Goal: Information Seeking & Learning: Learn about a topic

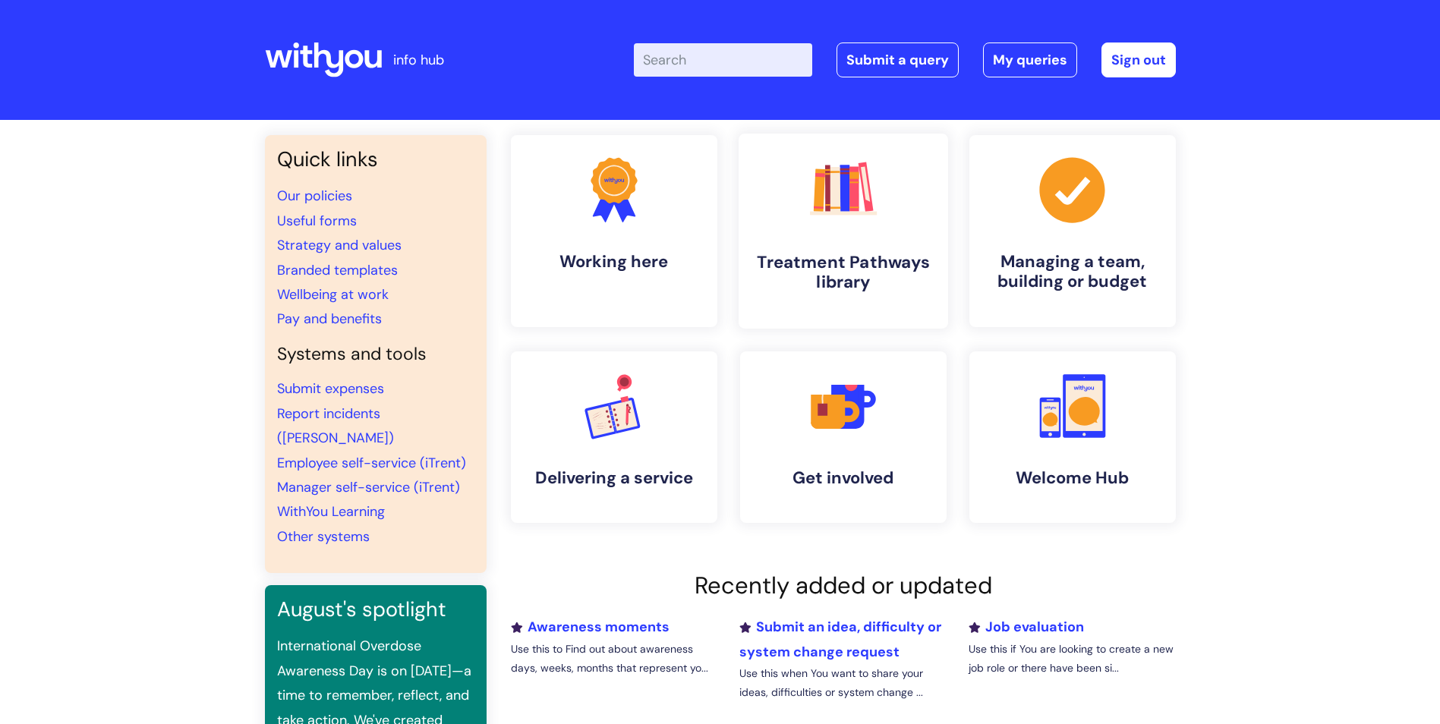
click at [839, 219] on icon ".cls-1{fill:#f89b22;}.cls-1,.cls-2,.cls-3,.cls-4,.cls-5,.cls-6,.cls-7{stroke-wi…" at bounding box center [842, 189] width 75 height 75
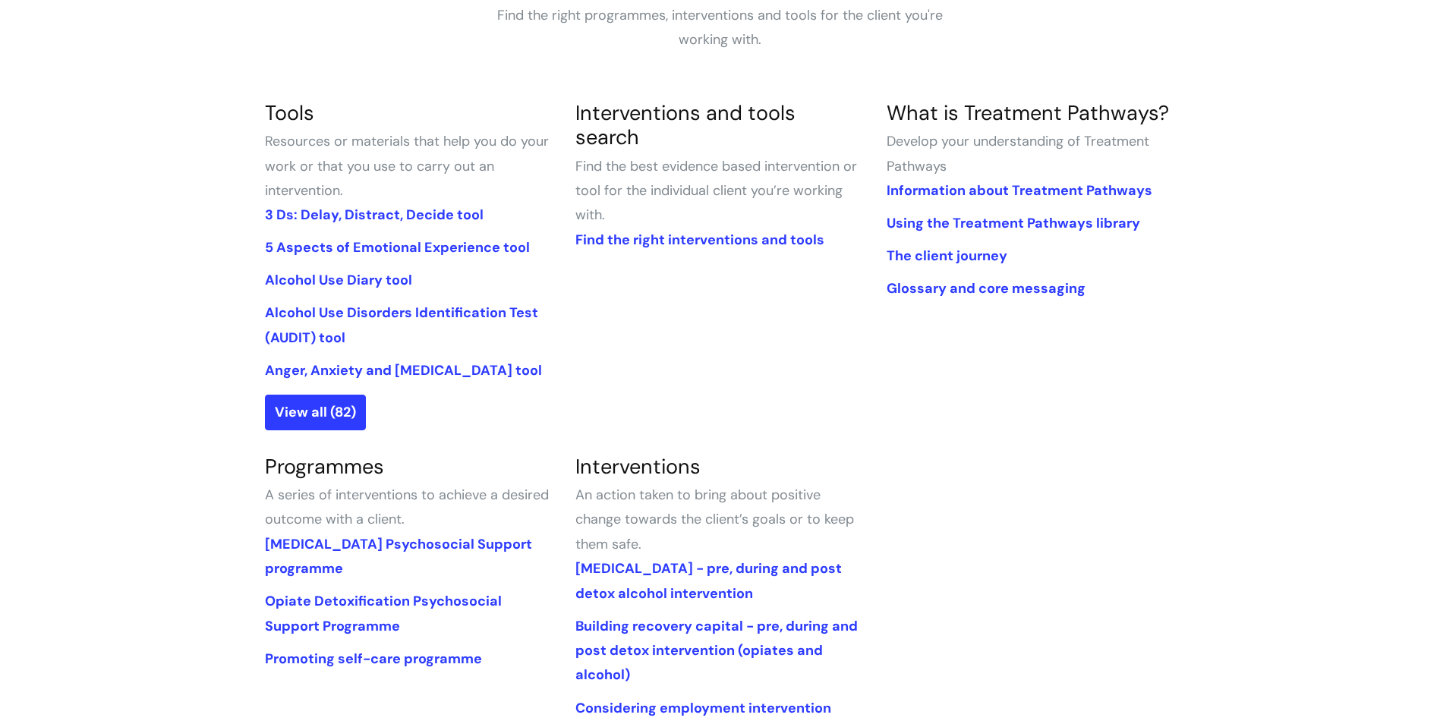
scroll to position [152, 0]
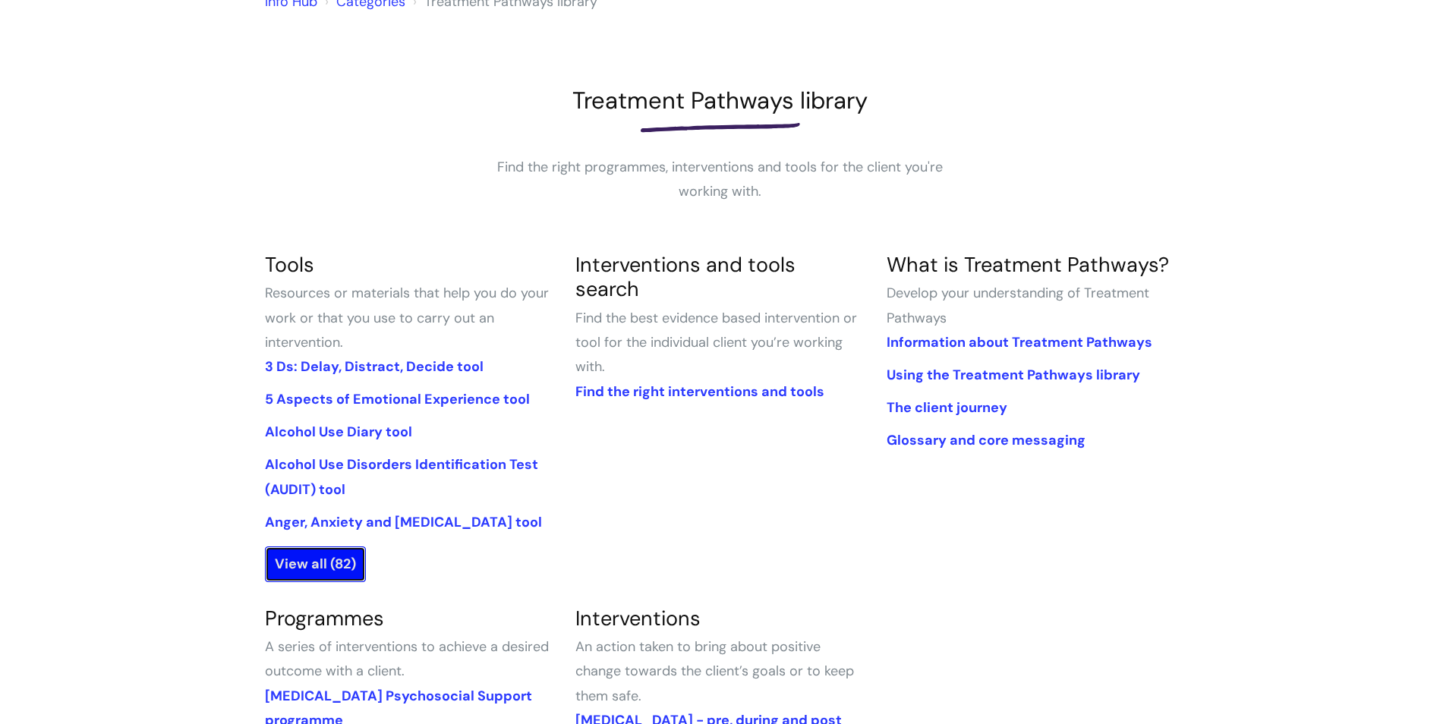
click at [330, 559] on link "View all (82)" at bounding box center [315, 563] width 101 height 35
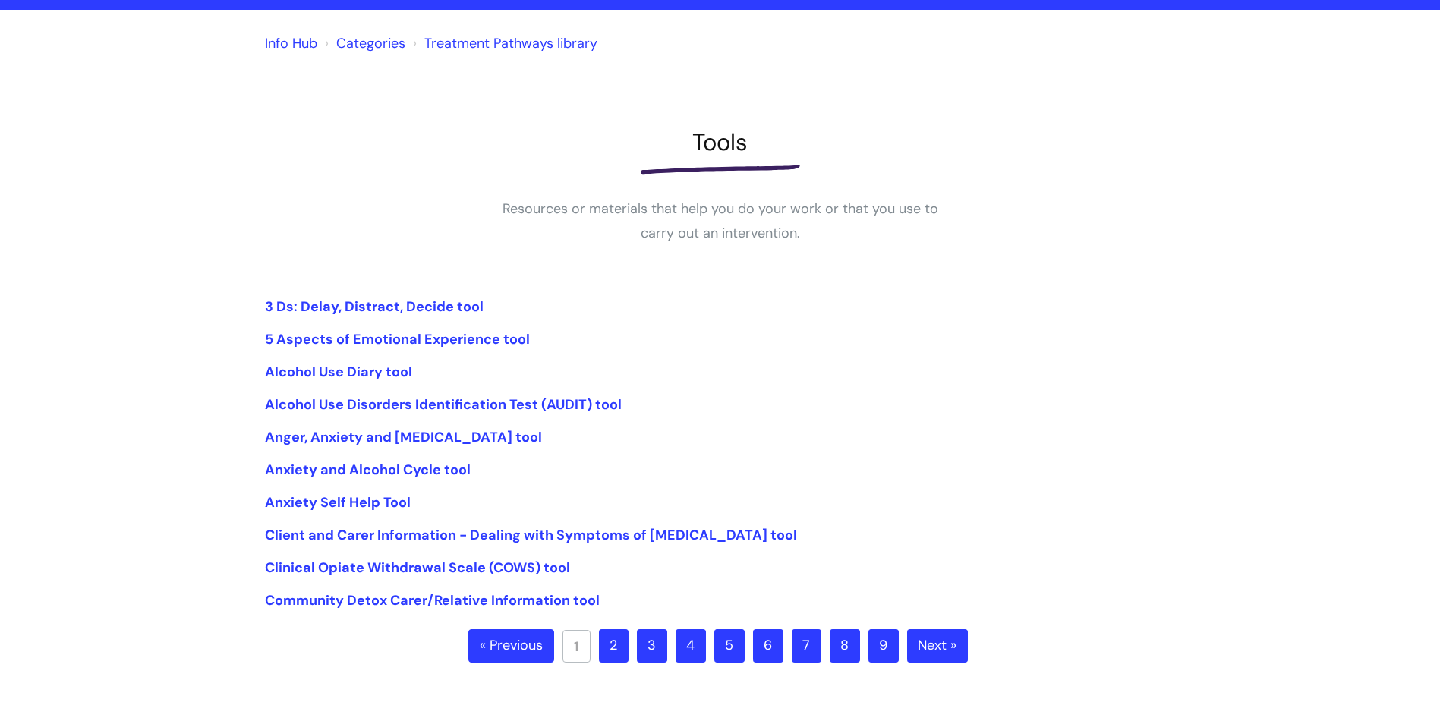
scroll to position [152, 0]
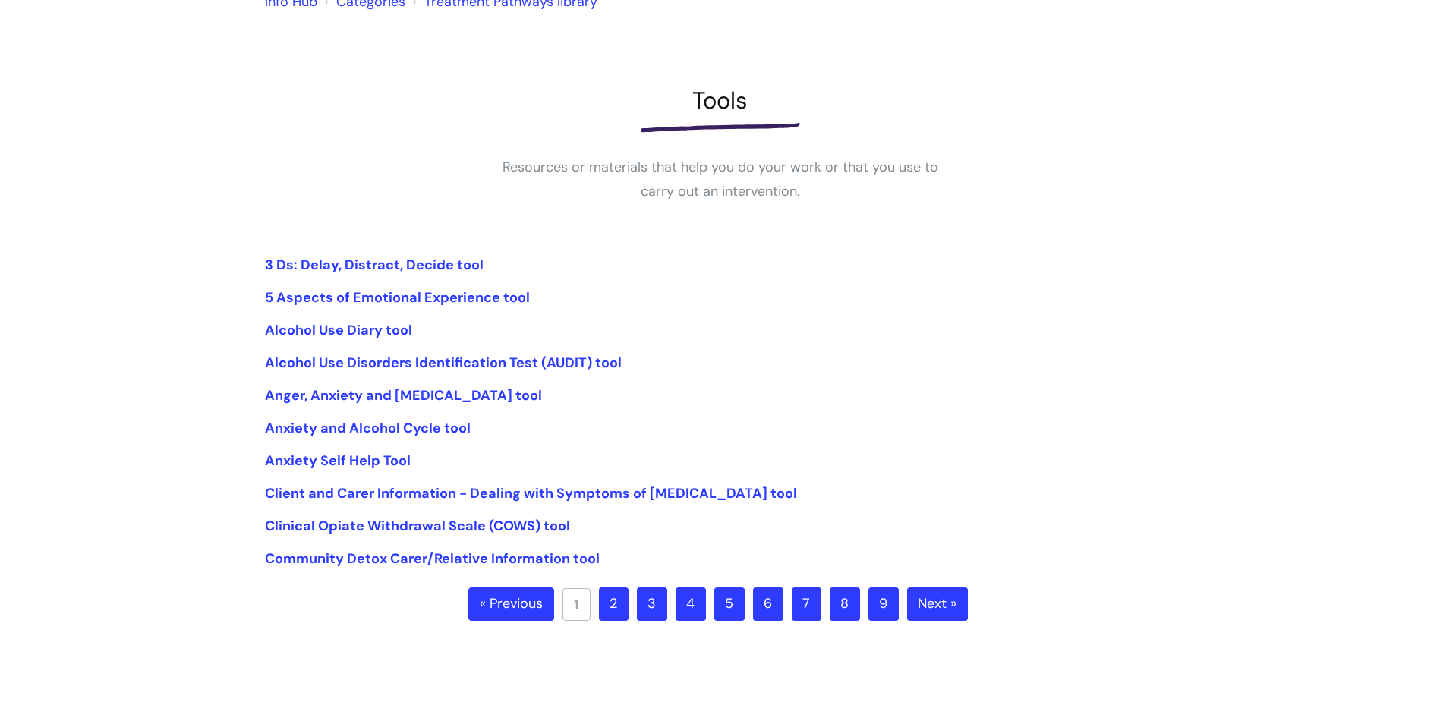
click at [612, 597] on link "2" at bounding box center [614, 603] width 30 height 33
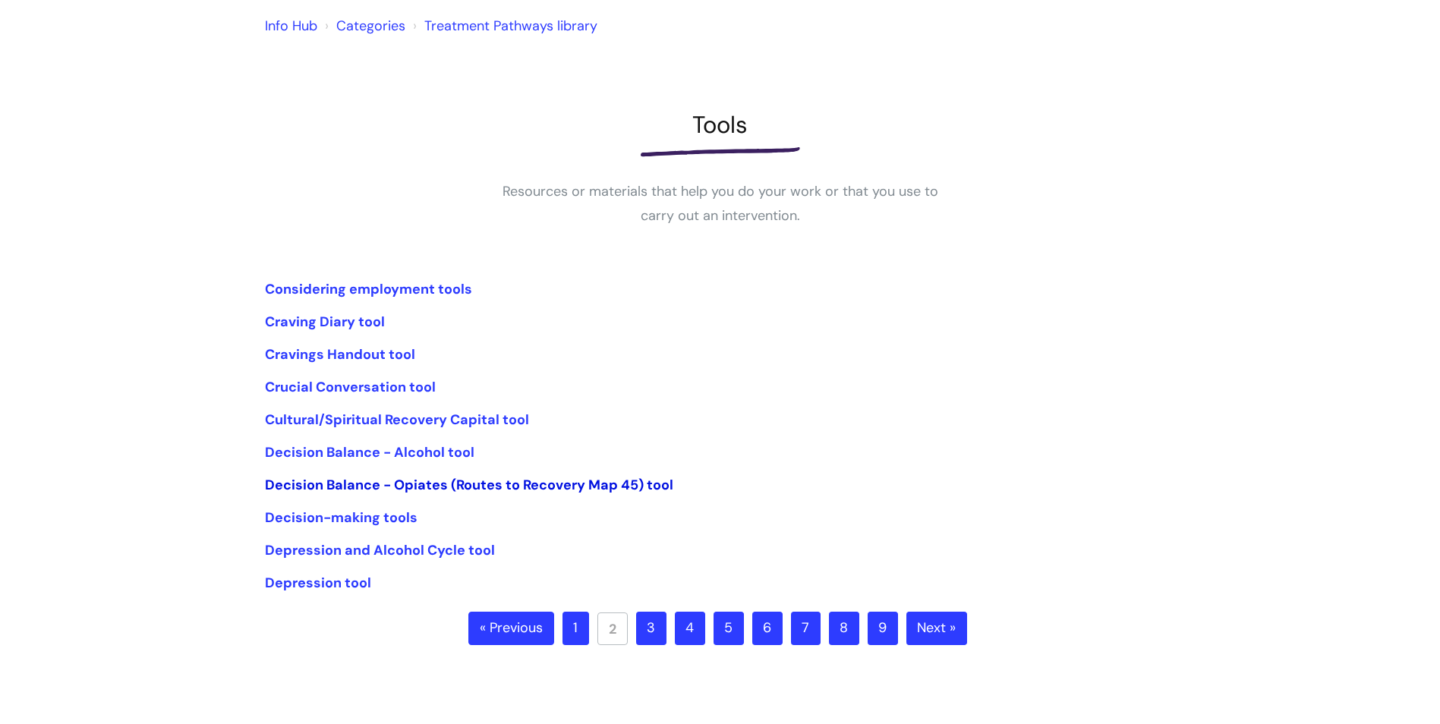
scroll to position [152, 0]
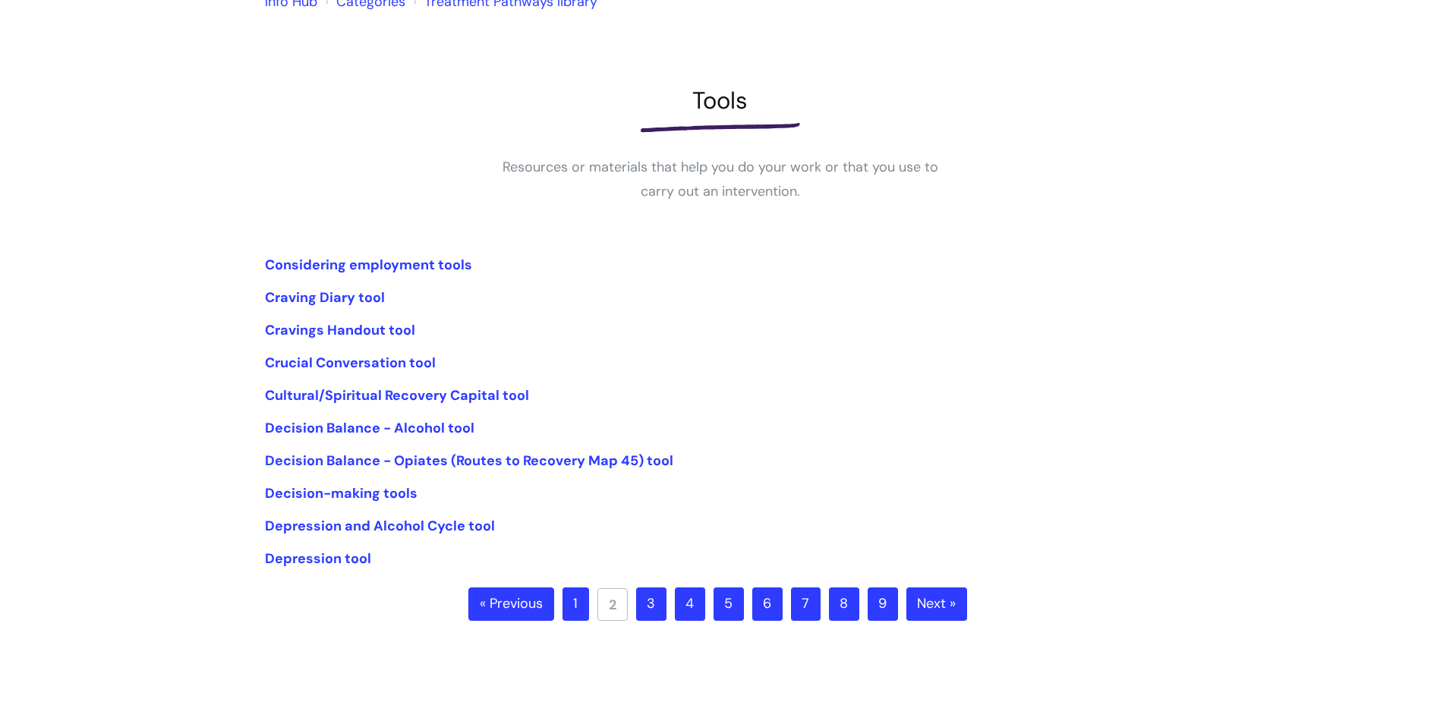
click at [641, 601] on link "3" at bounding box center [651, 603] width 30 height 33
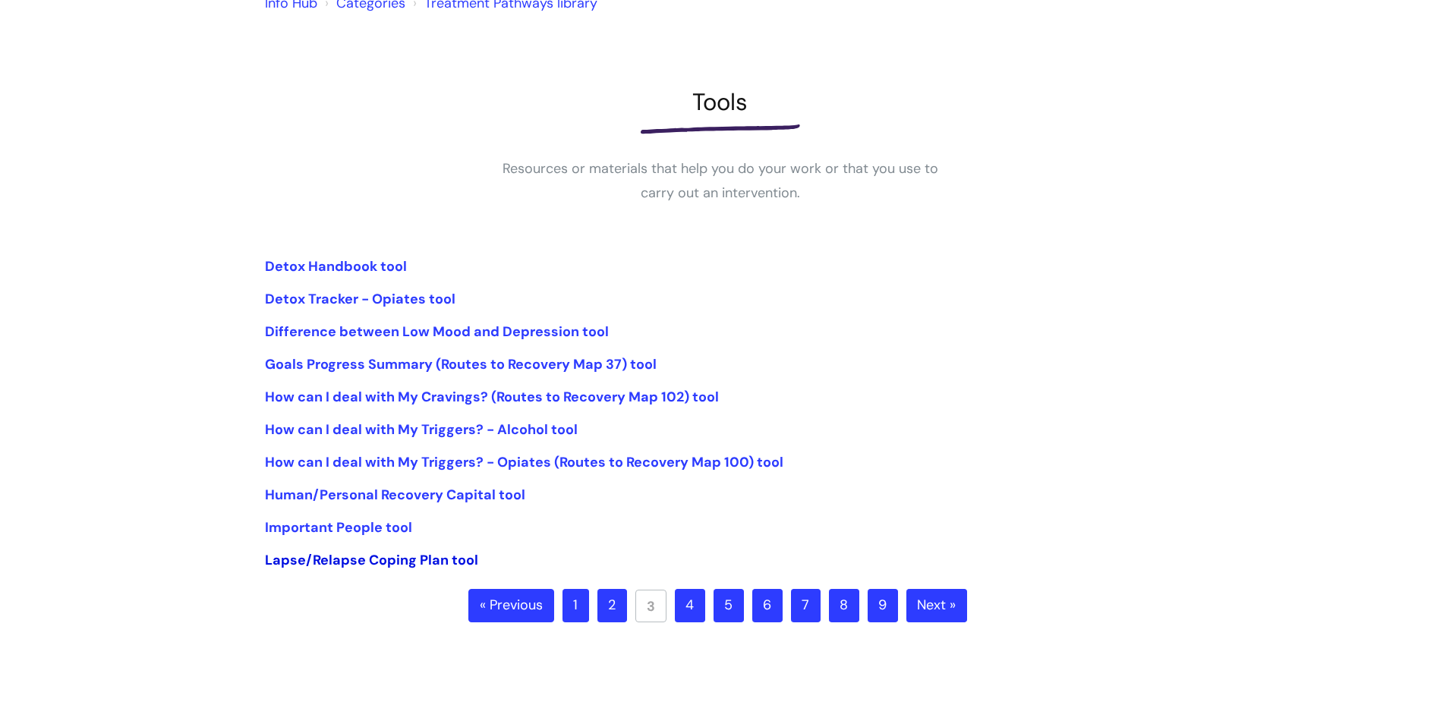
scroll to position [152, 0]
click at [696, 604] on link "4" at bounding box center [690, 603] width 30 height 33
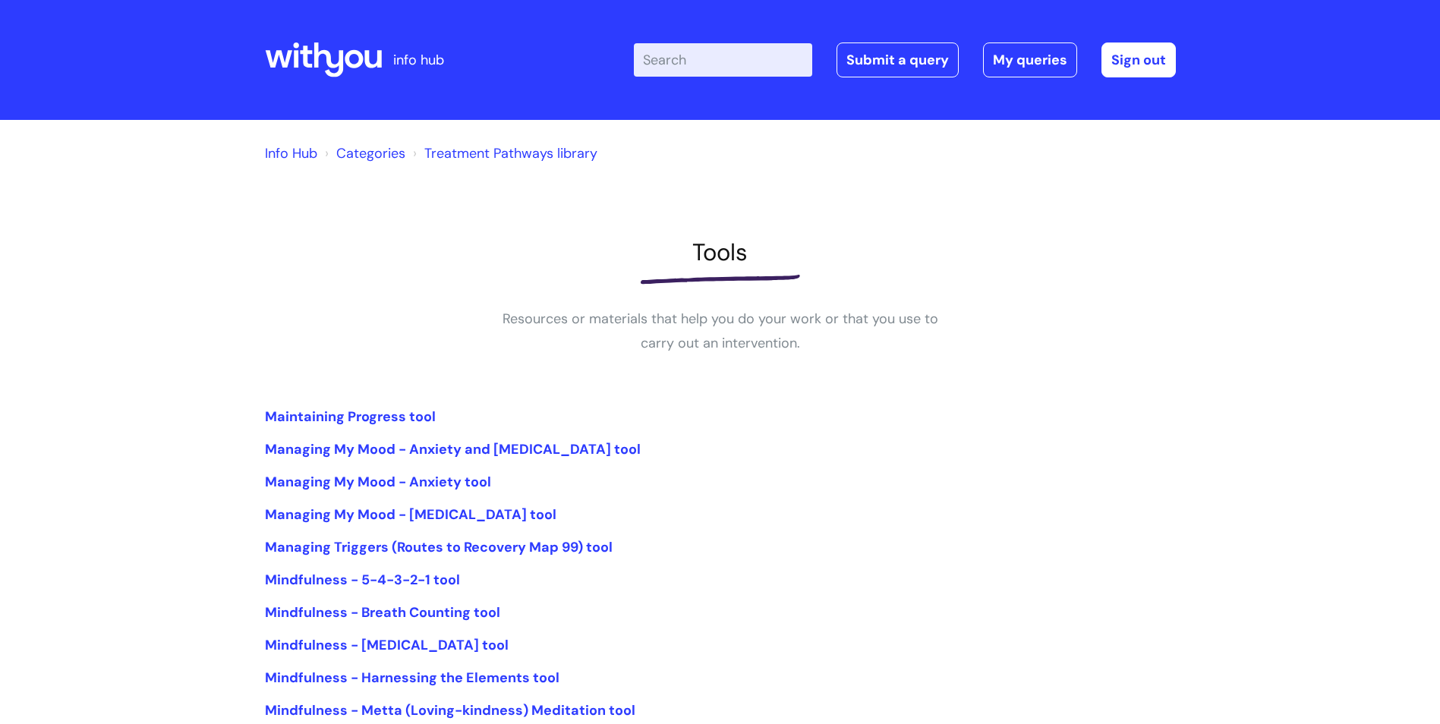
scroll to position [76, 0]
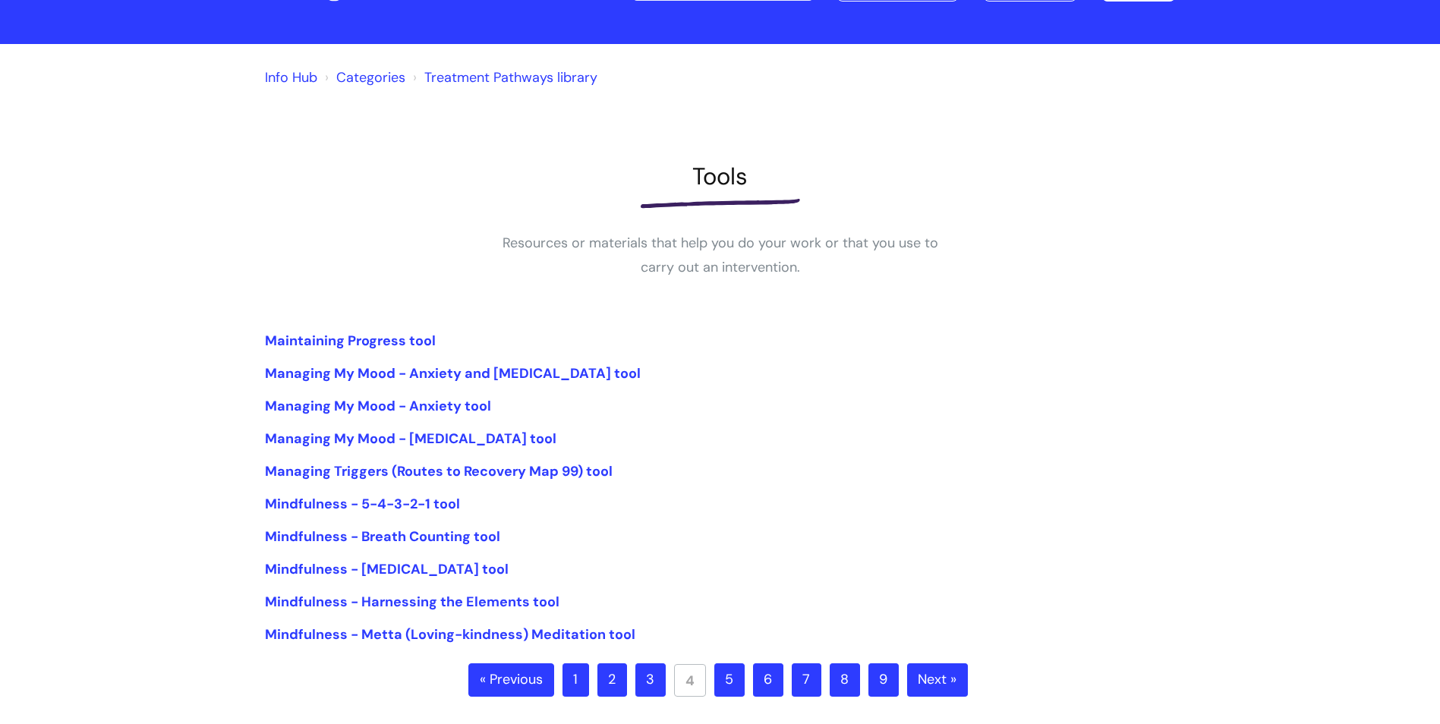
click at [735, 685] on link "5" at bounding box center [729, 679] width 30 height 33
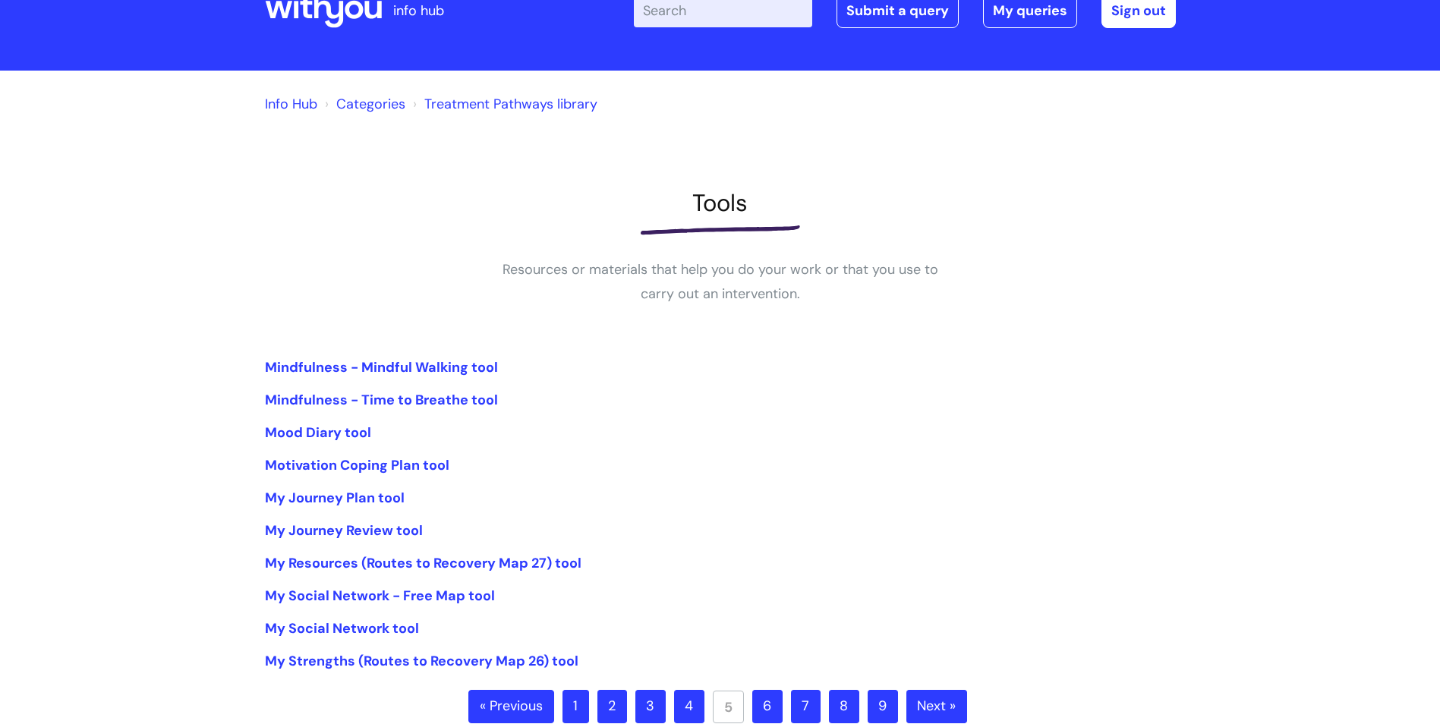
scroll to position [76, 0]
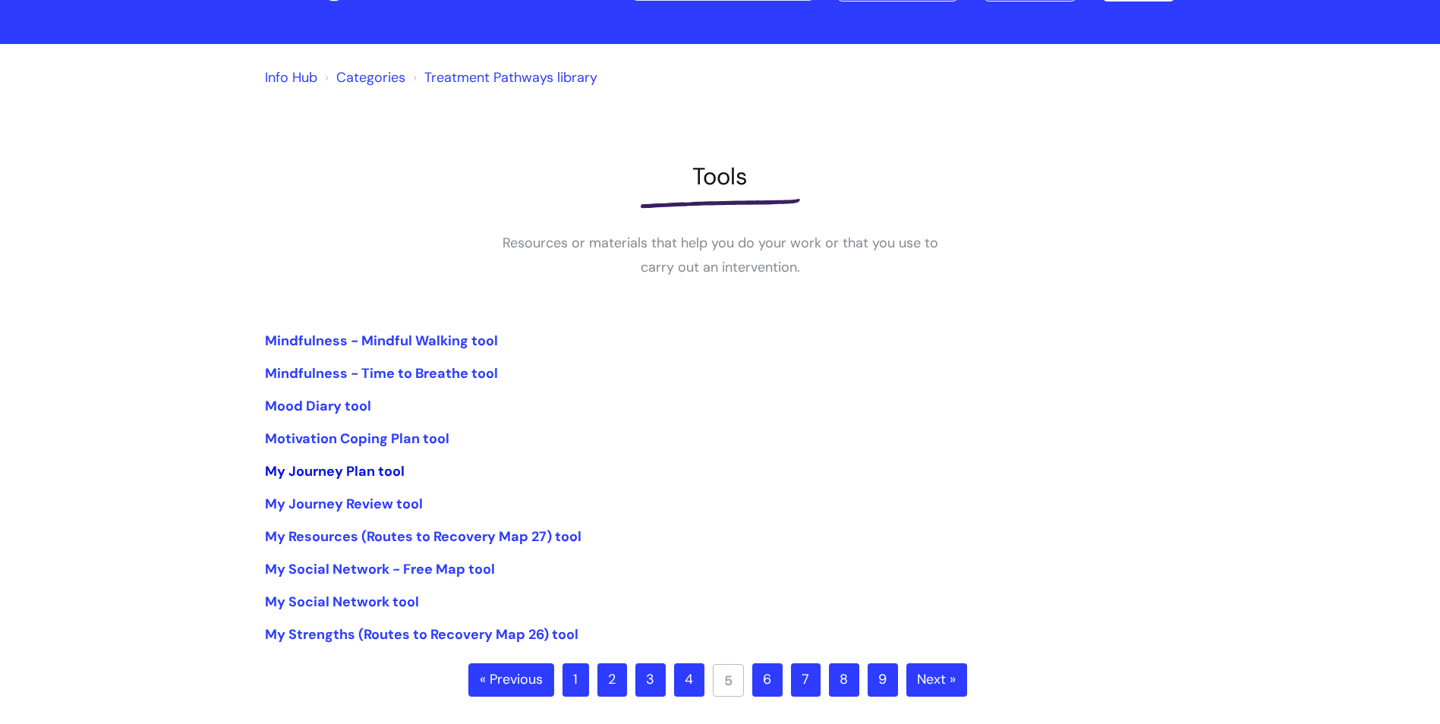
click at [380, 470] on link "My Journey Plan tool" at bounding box center [335, 471] width 140 height 18
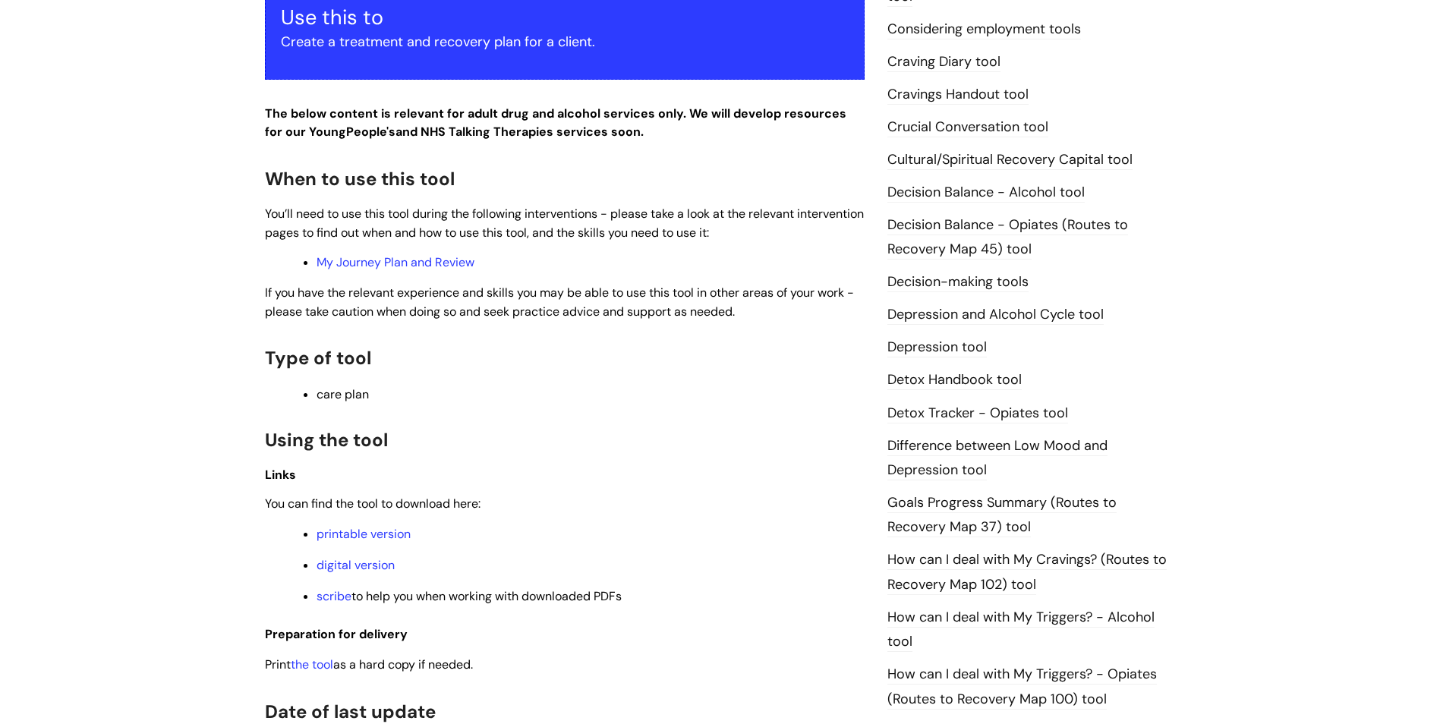
scroll to position [759, 0]
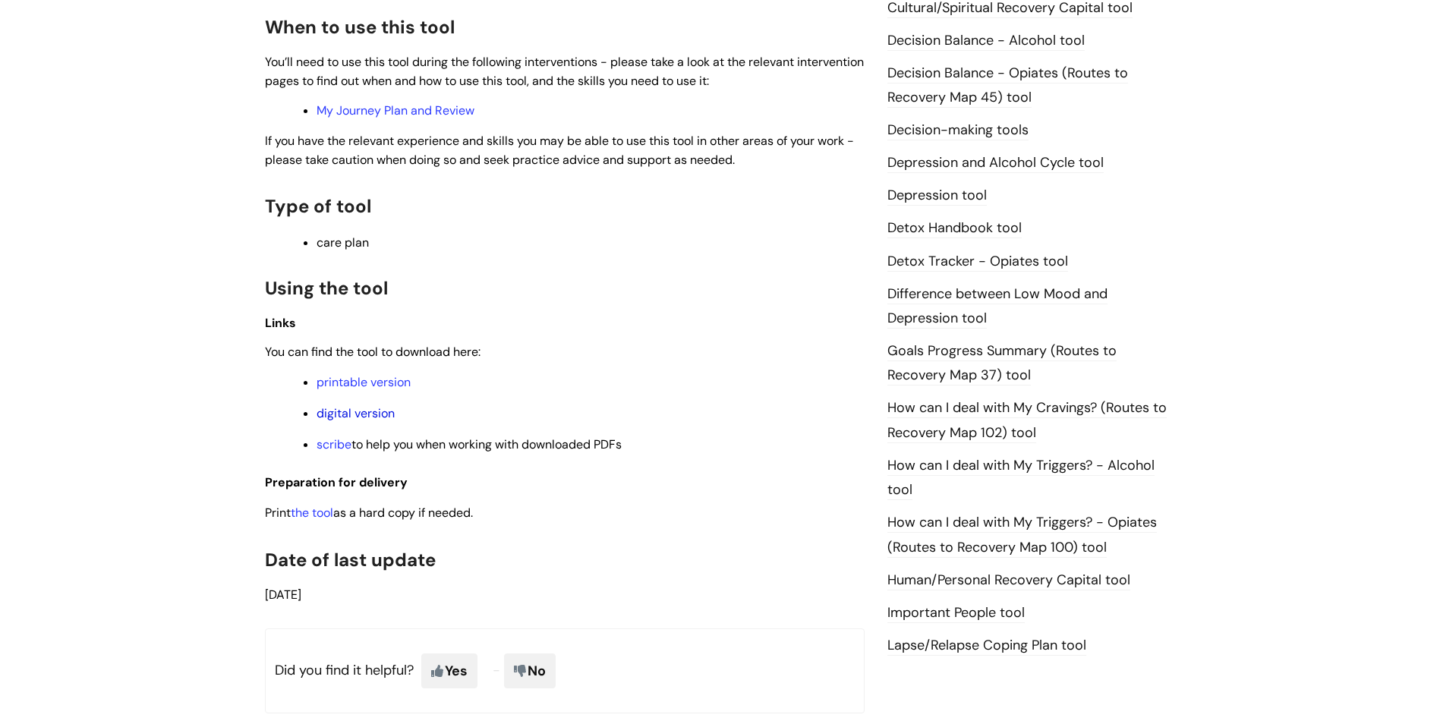
click at [349, 418] on link "digital version" at bounding box center [355, 413] width 78 height 16
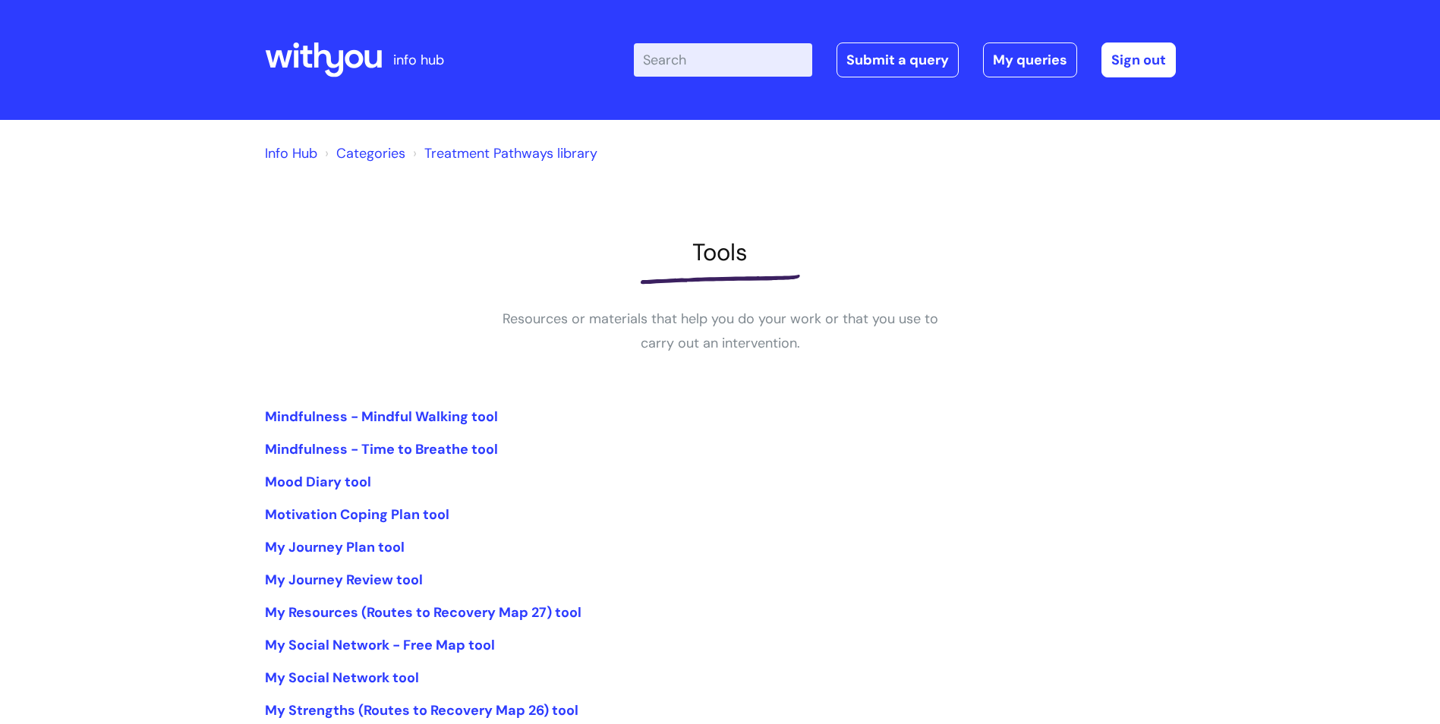
scroll to position [76, 0]
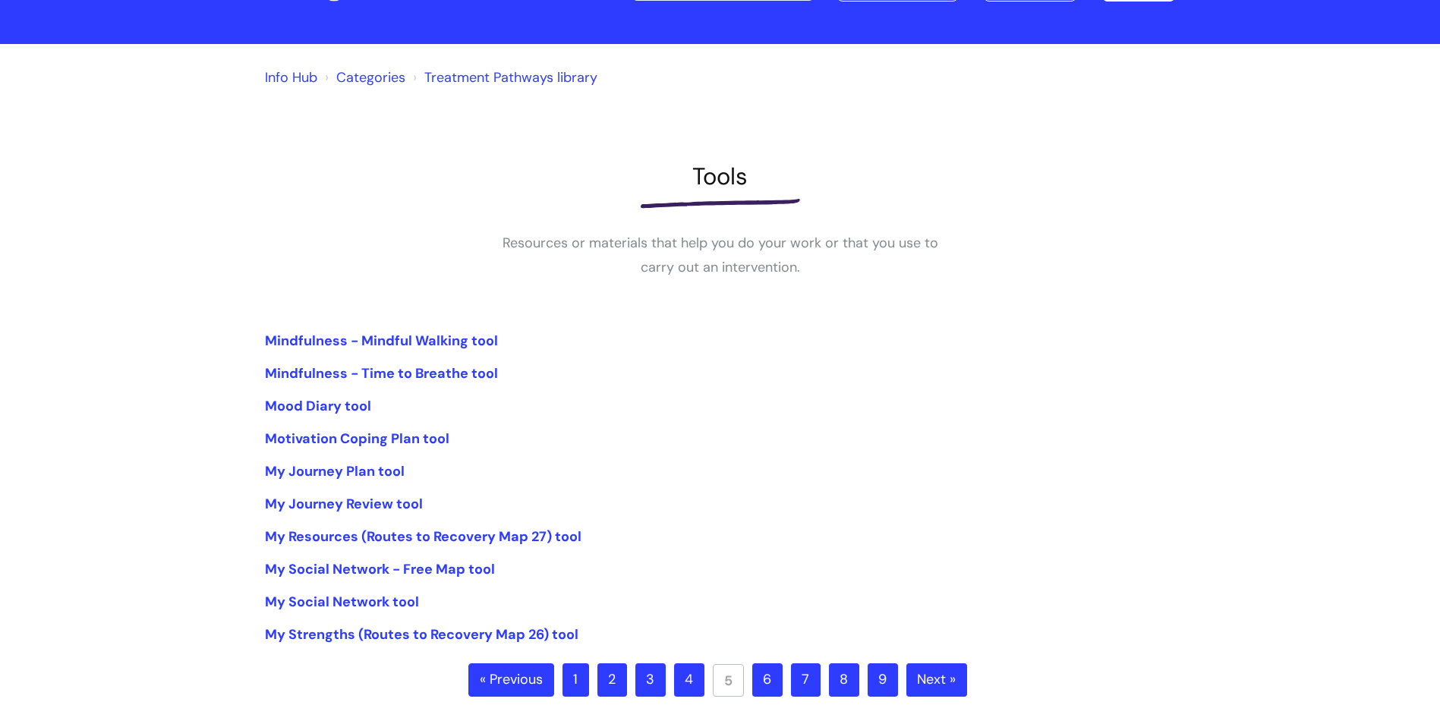
click at [765, 685] on link "6" at bounding box center [767, 679] width 30 height 33
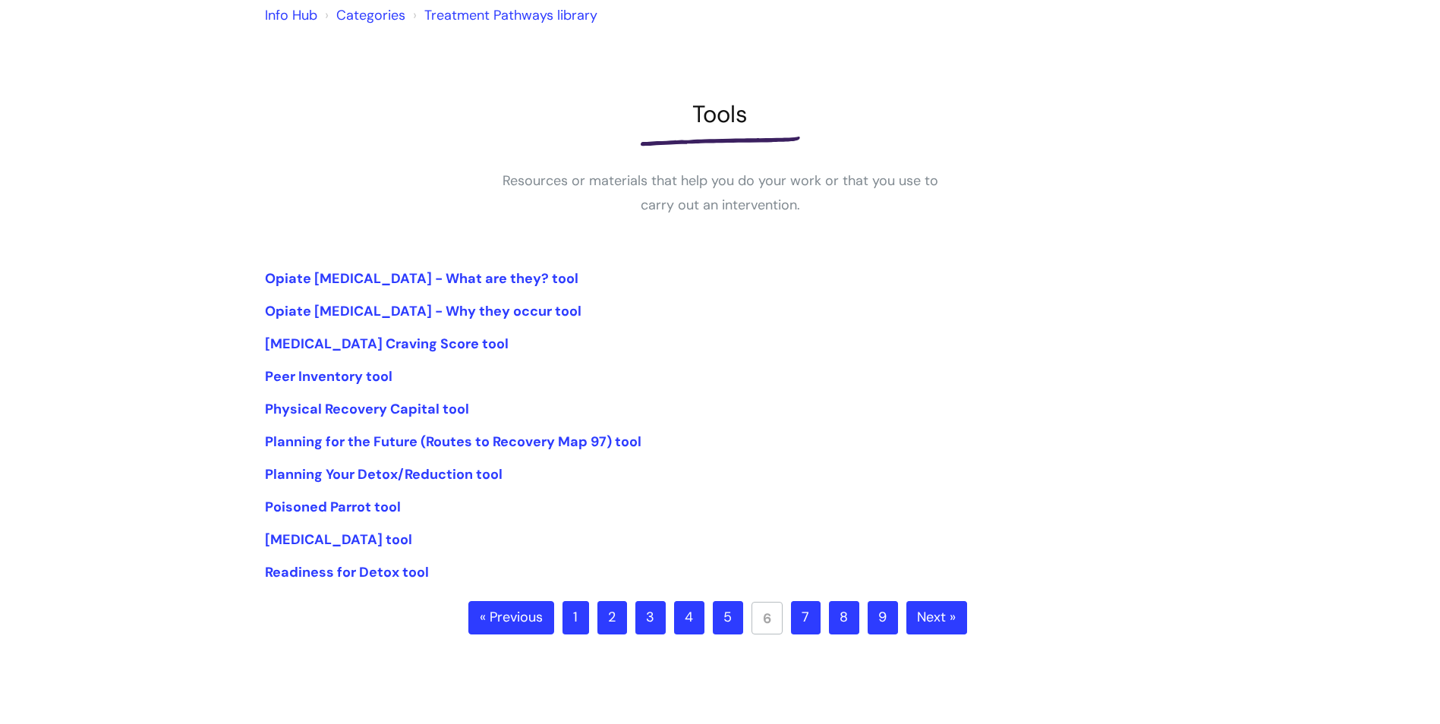
scroll to position [152, 0]
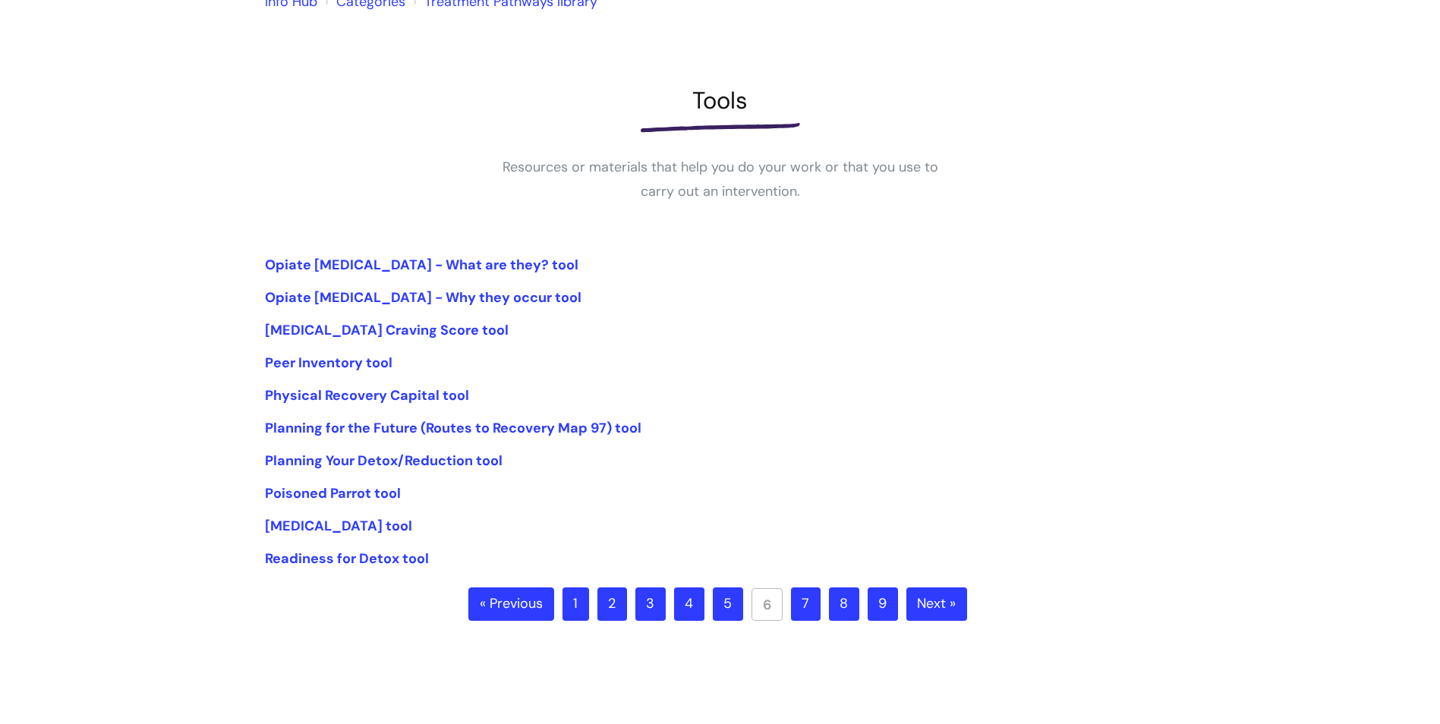
click at [811, 605] on link "7" at bounding box center [806, 603] width 30 height 33
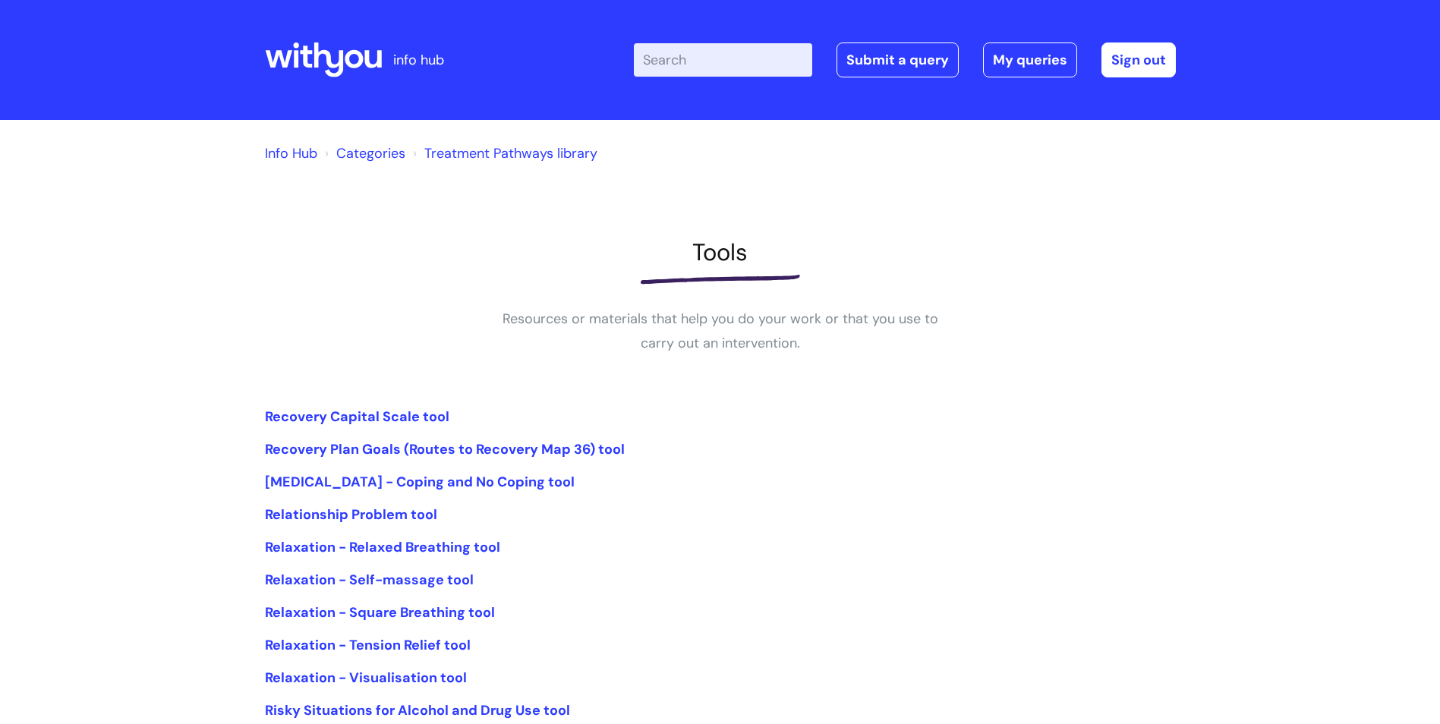
scroll to position [152, 0]
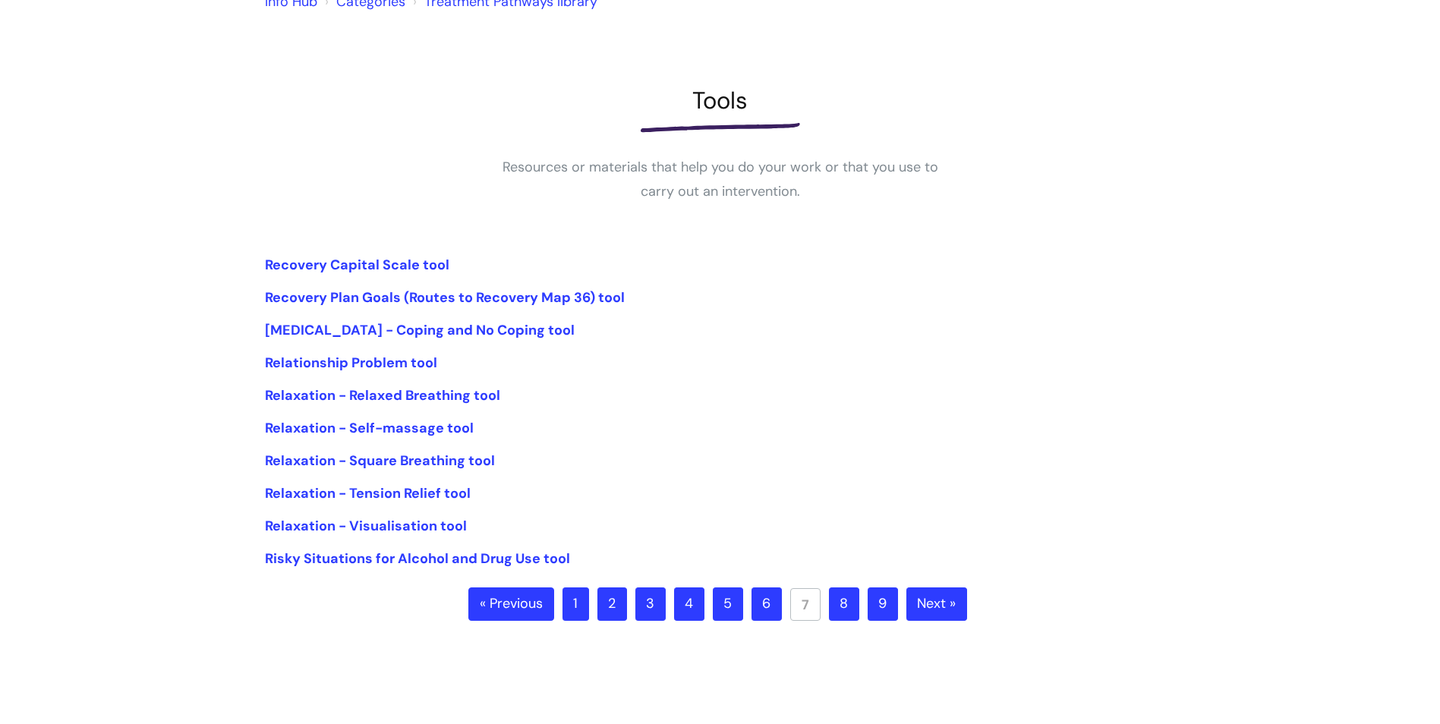
click at [840, 601] on link "8" at bounding box center [844, 603] width 30 height 33
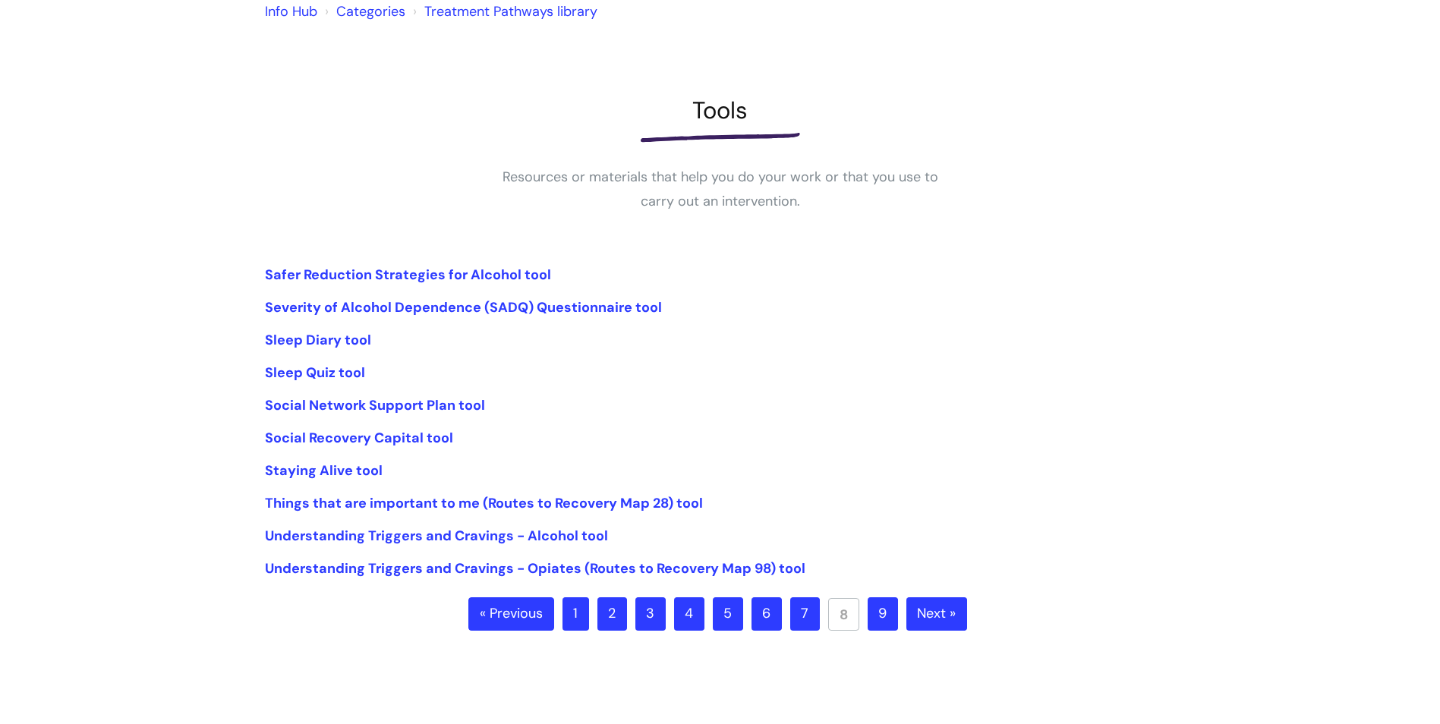
scroll to position [152, 0]
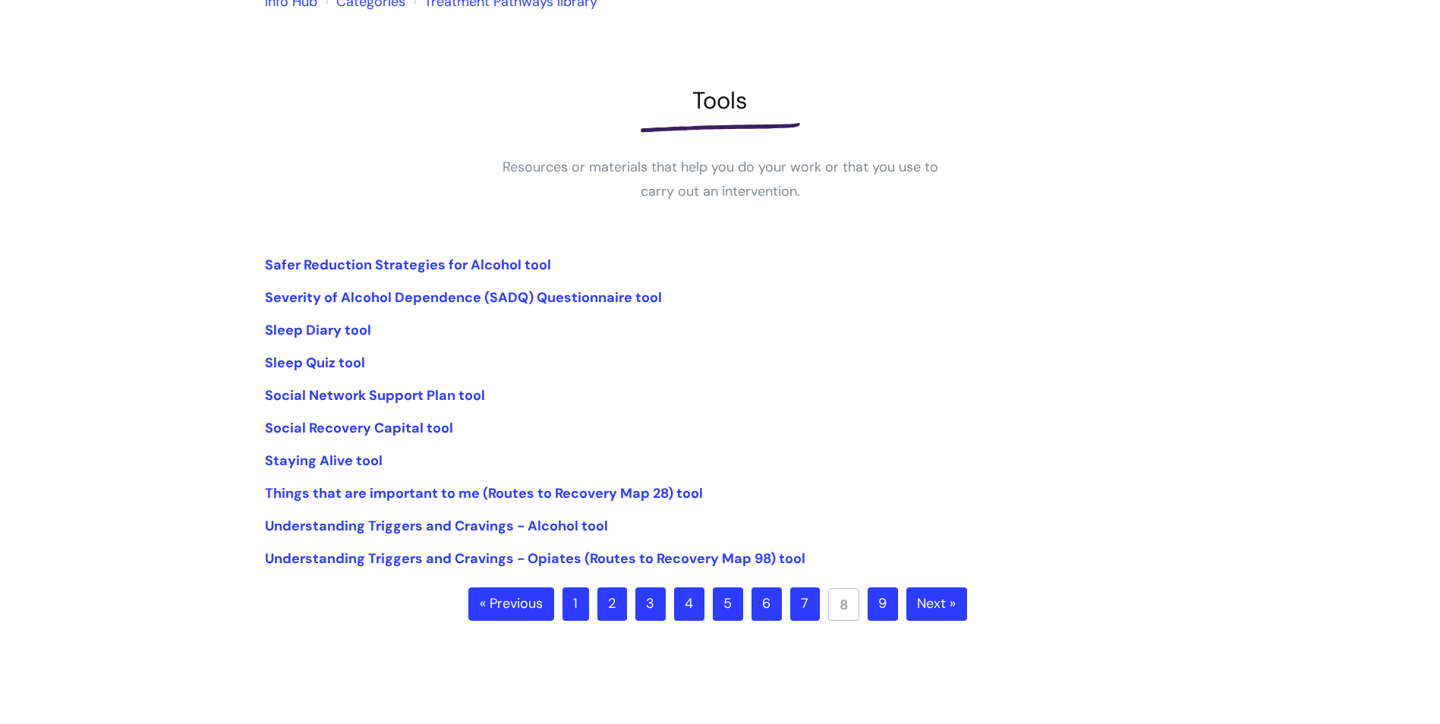
click at [867, 612] on link "9" at bounding box center [882, 603] width 30 height 33
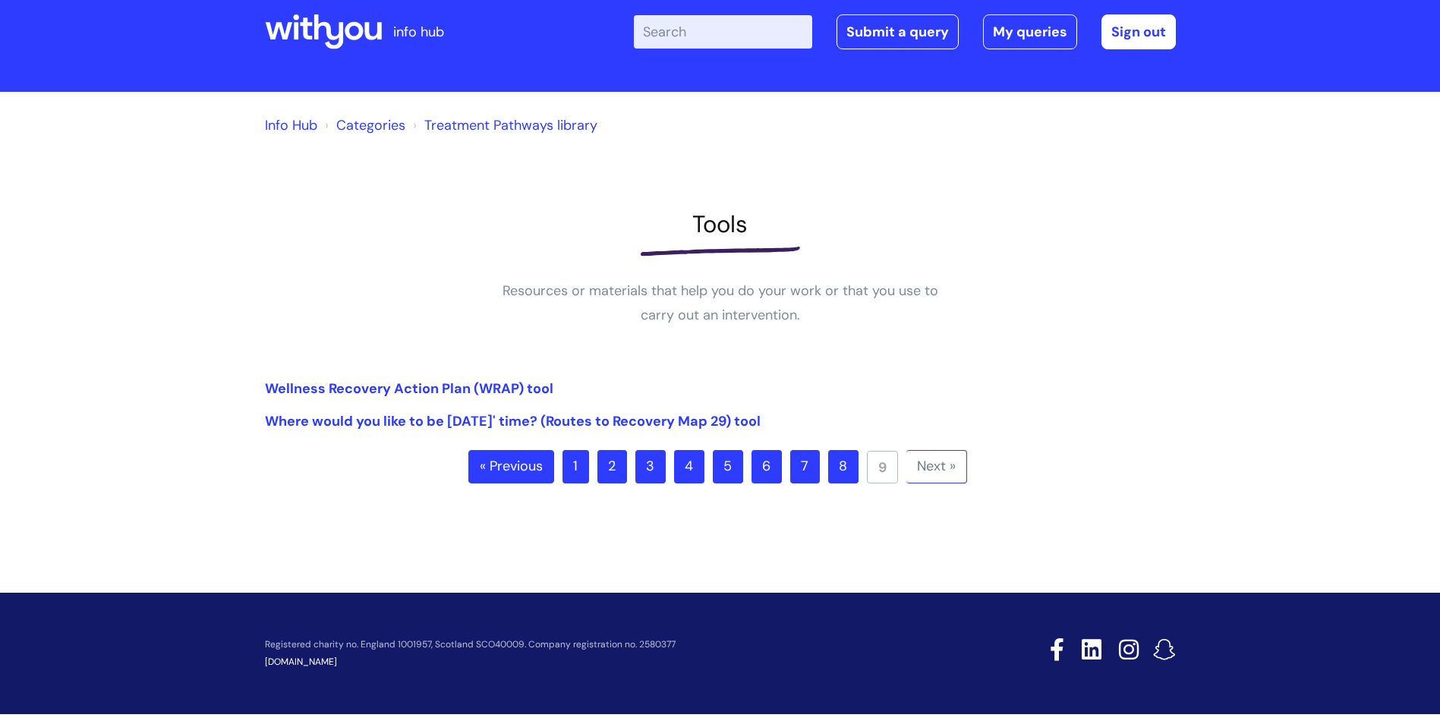
scroll to position [43, 0]
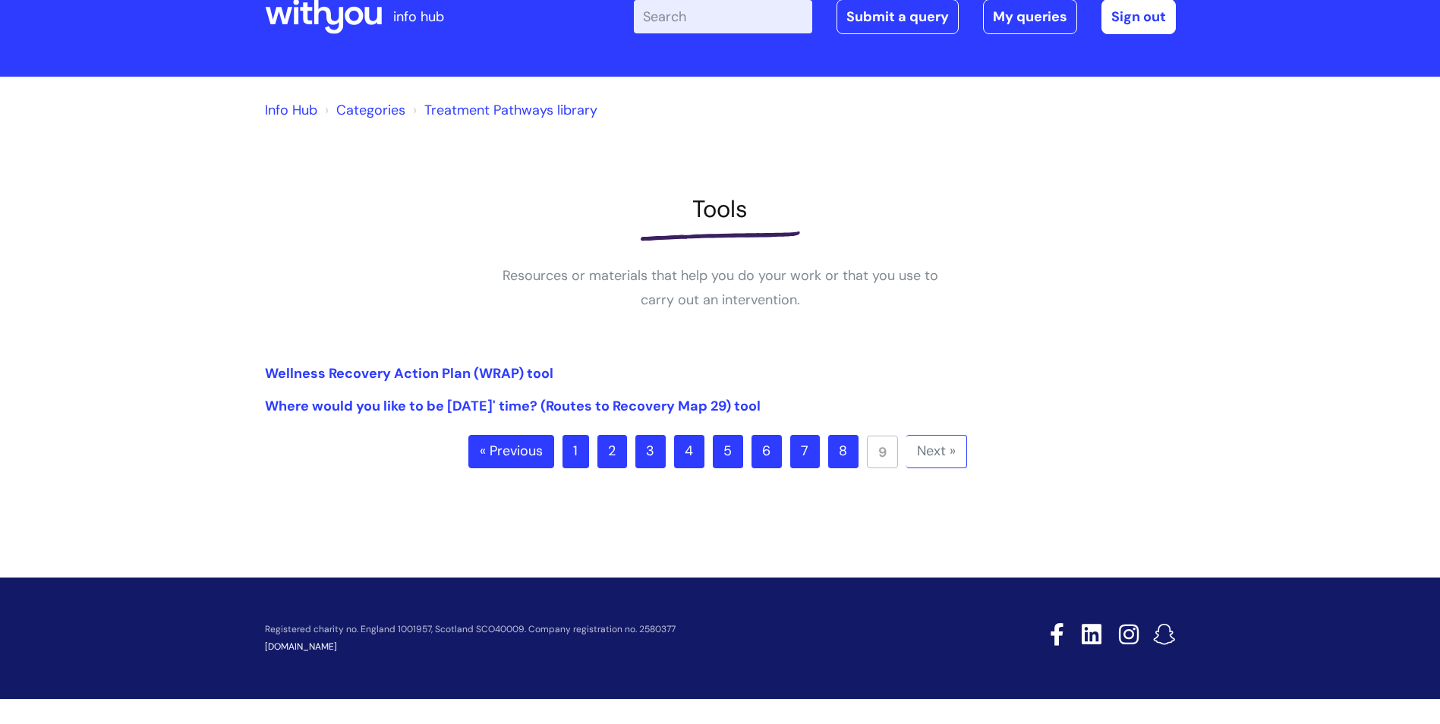
click at [578, 457] on link "1" at bounding box center [575, 451] width 27 height 33
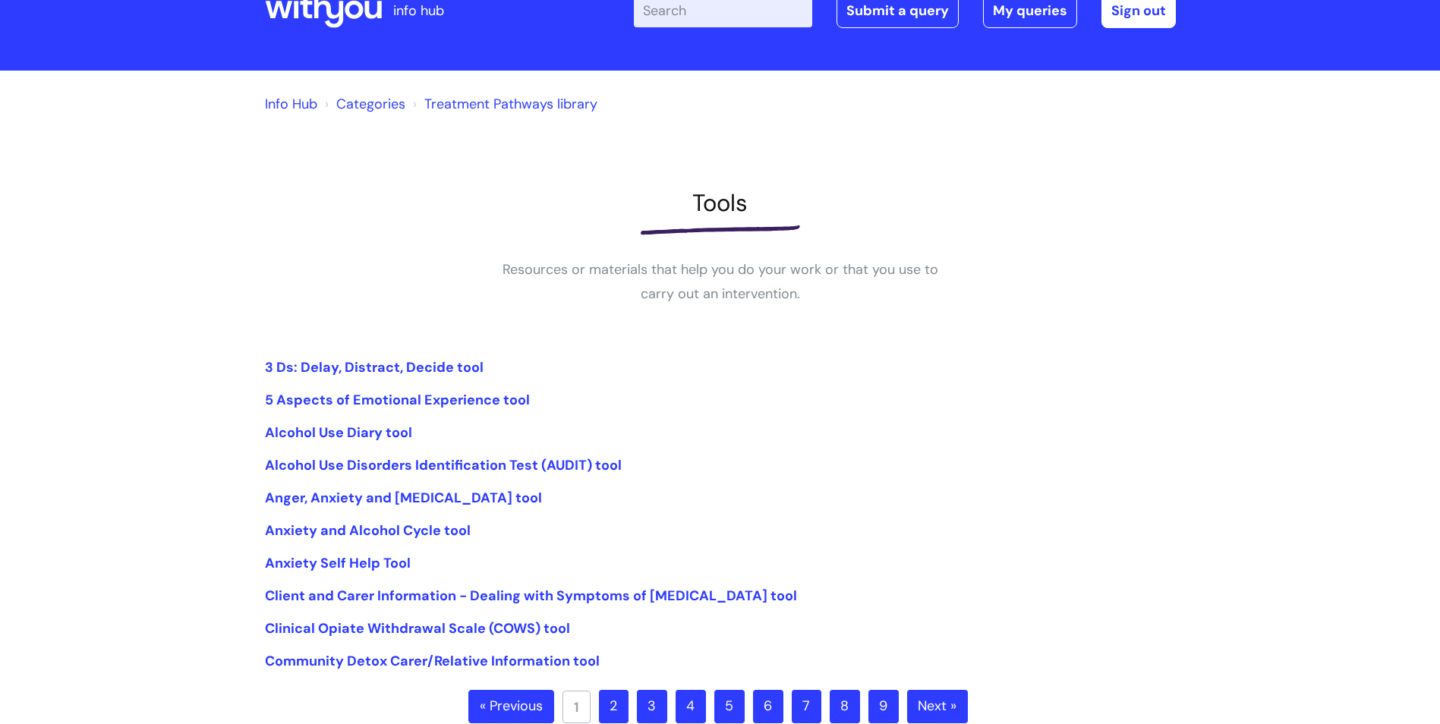
scroll to position [76, 0]
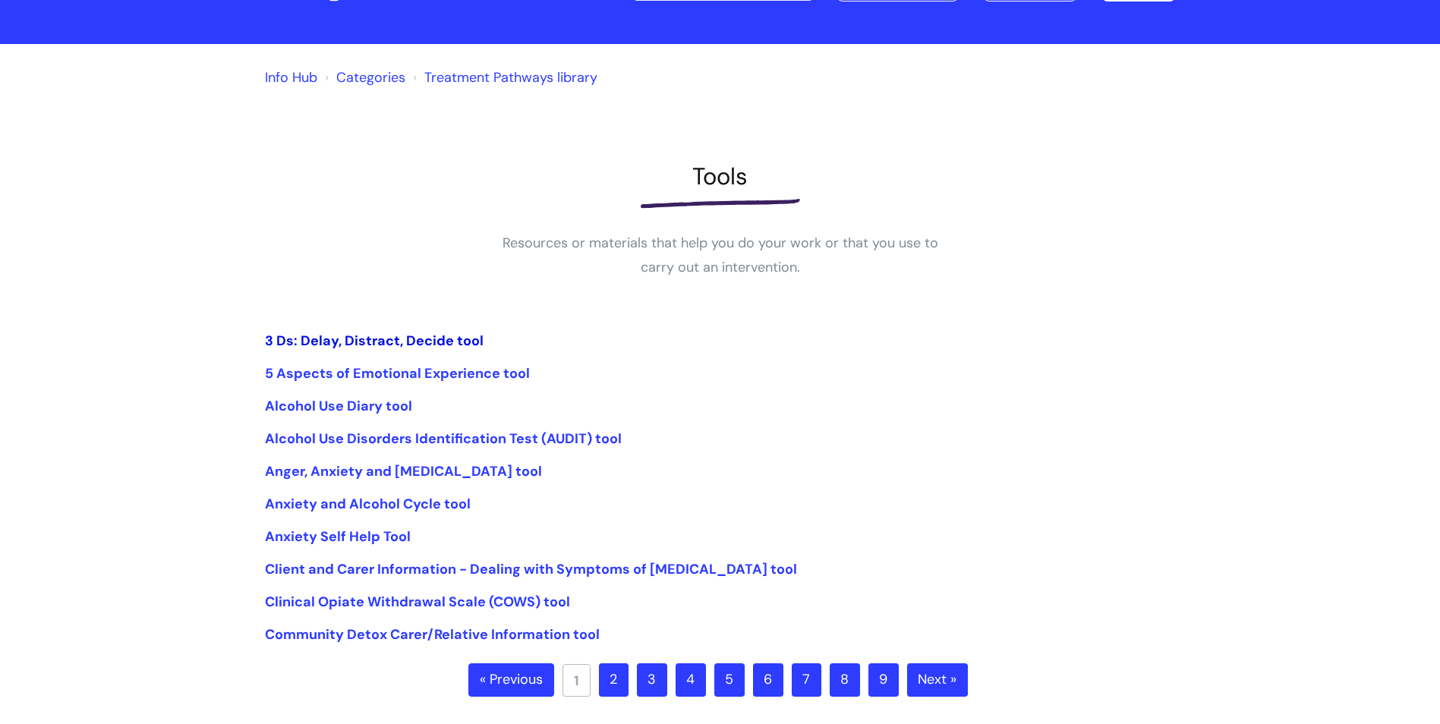
click at [434, 338] on link "3 Ds: Delay, Distract, Decide tool" at bounding box center [374, 341] width 219 height 18
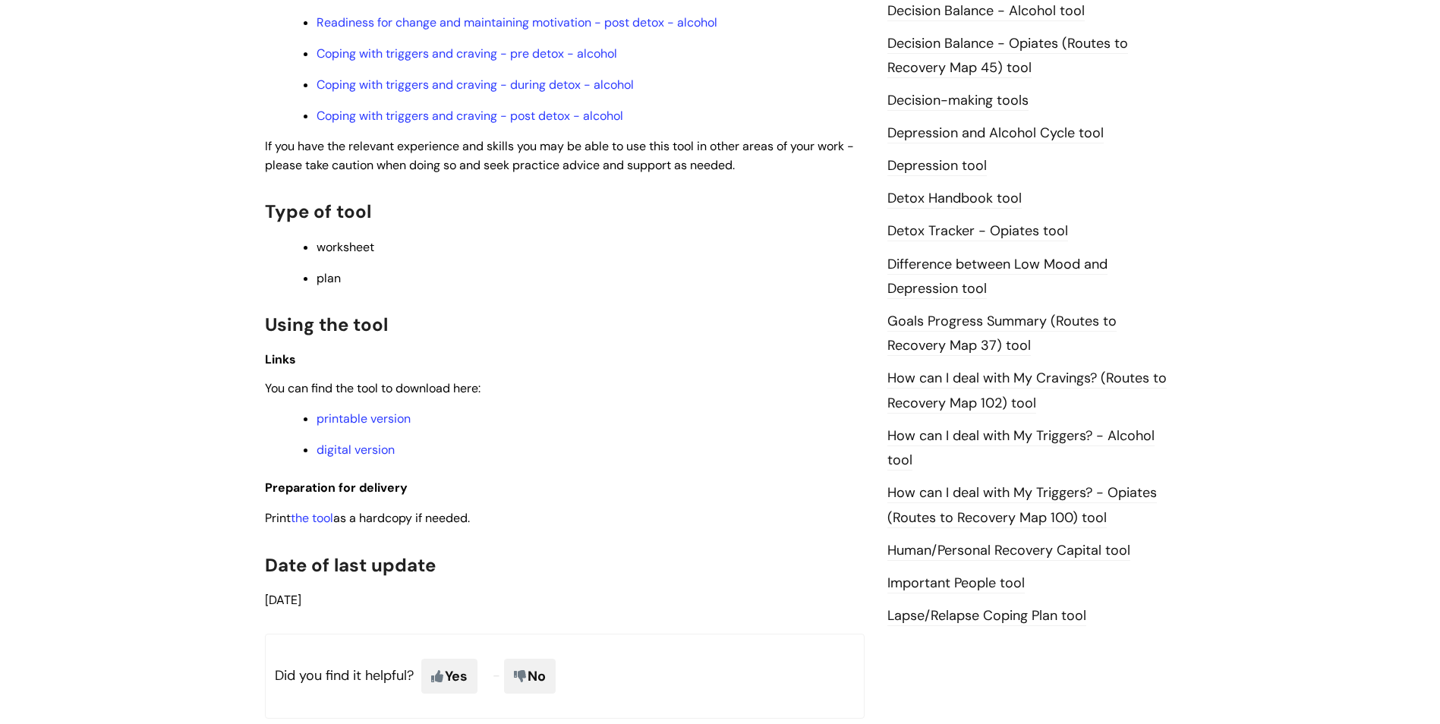
scroll to position [759, 0]
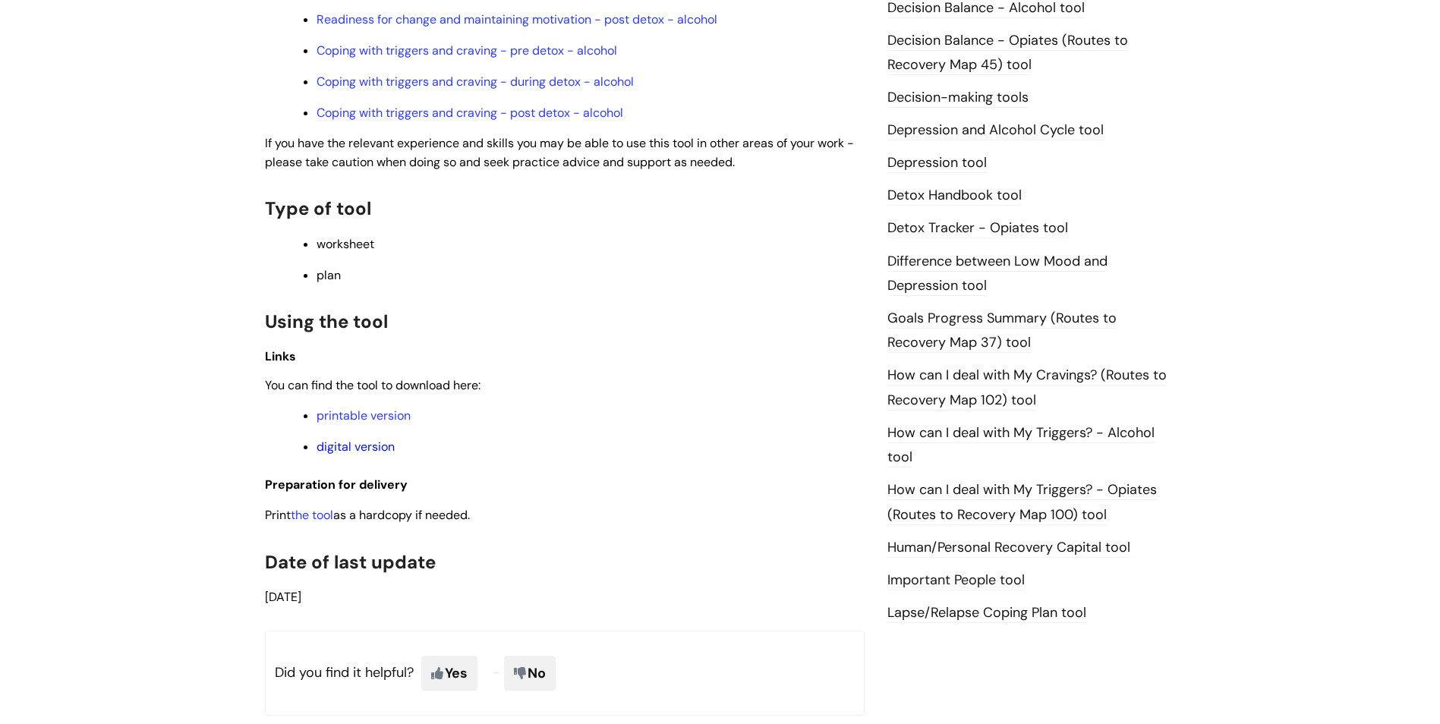
click at [352, 448] on link "digital version" at bounding box center [355, 447] width 78 height 16
